Goal: Task Accomplishment & Management: Manage account settings

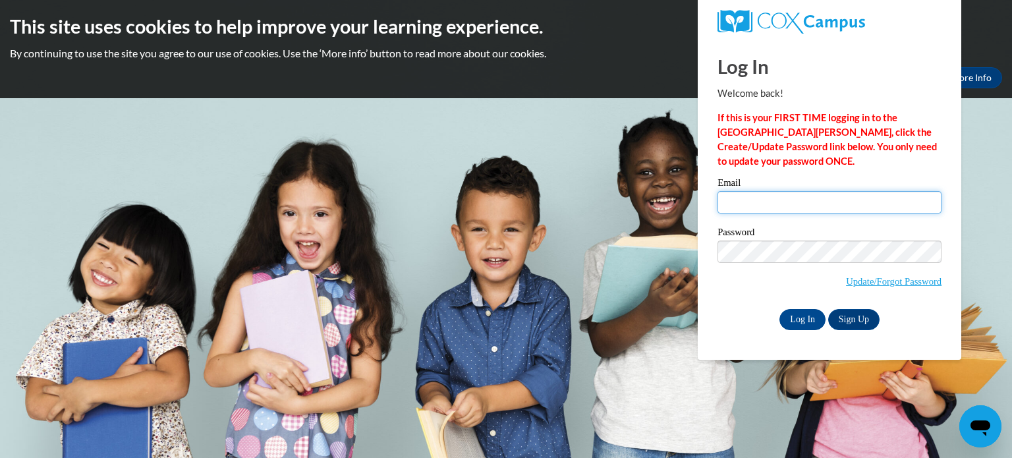
type input "wbrown@coastalacademygnets.com"
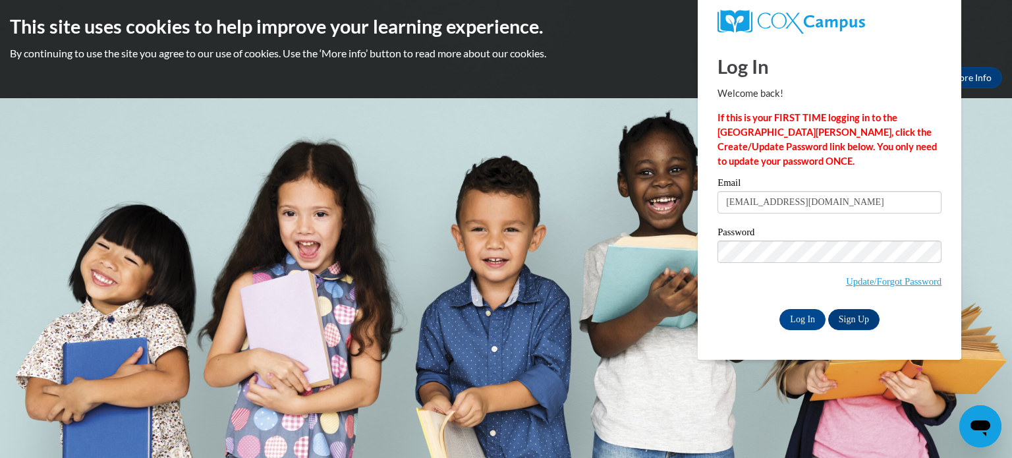
click at [756, 297] on div "Password Update/Forgot Password" at bounding box center [829, 266] width 224 height 78
click at [801, 318] on input "Log In" at bounding box center [802, 319] width 46 height 21
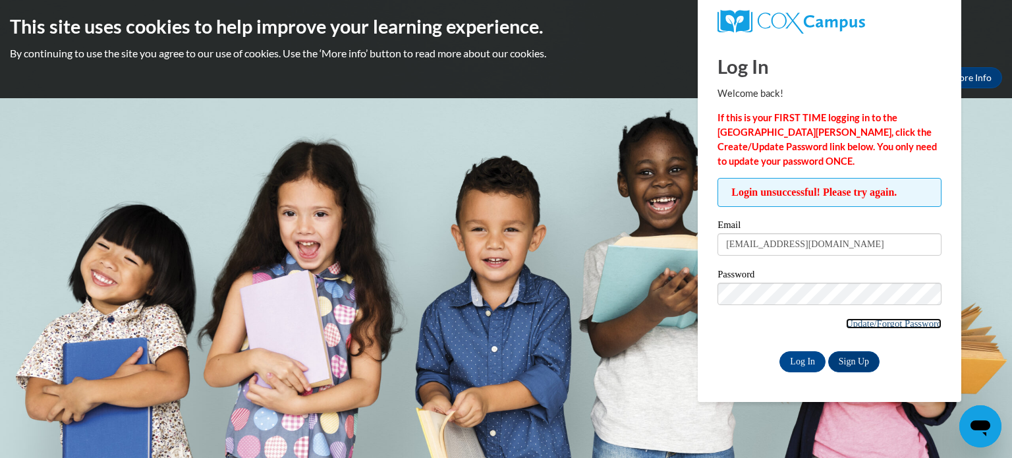
click at [892, 321] on link "Update/Forgot Password" at bounding box center [893, 323] width 95 height 11
click at [979, 263] on body "This site uses cookies to help improve your learning experience. By continuing …" at bounding box center [506, 229] width 1012 height 458
click at [796, 367] on input "Log In" at bounding box center [802, 361] width 46 height 21
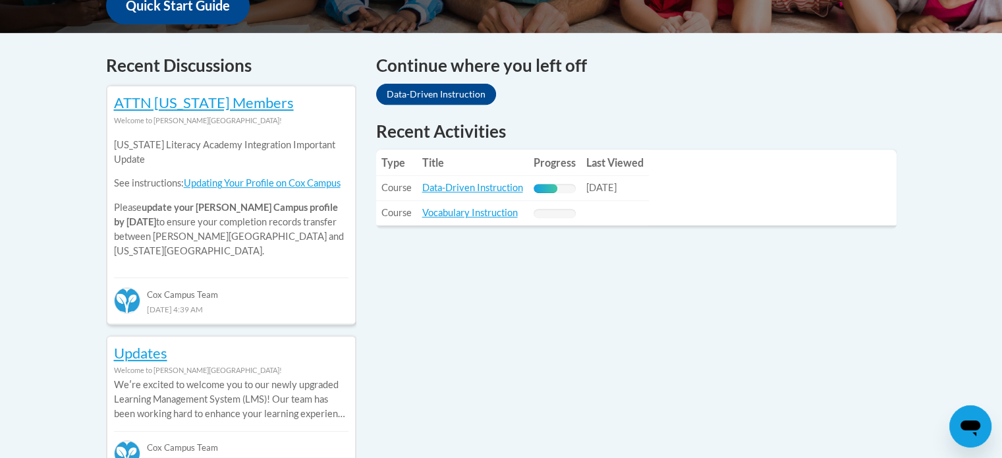
scroll to position [529, 0]
